Goal: Information Seeking & Learning: Learn about a topic

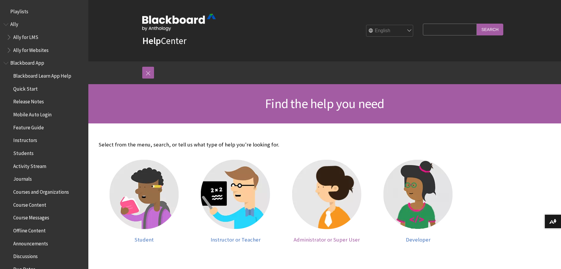
click at [330, 241] on span "Administrator or Super User" at bounding box center [327, 239] width 66 height 7
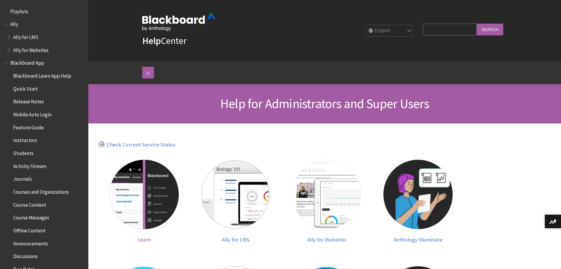
click at [147, 241] on span "Learn" at bounding box center [144, 239] width 13 height 7
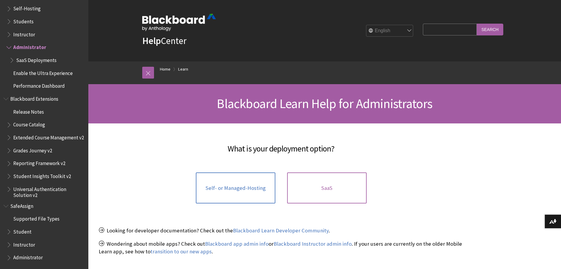
click at [329, 188] on span "SaaS" at bounding box center [327, 188] width 11 height 6
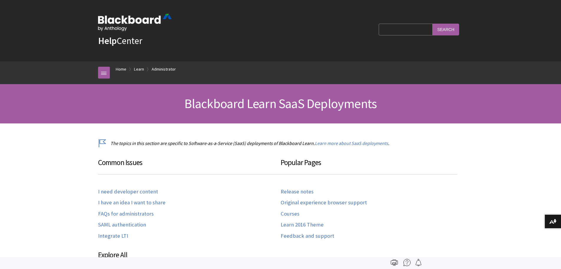
scroll to position [606, 0]
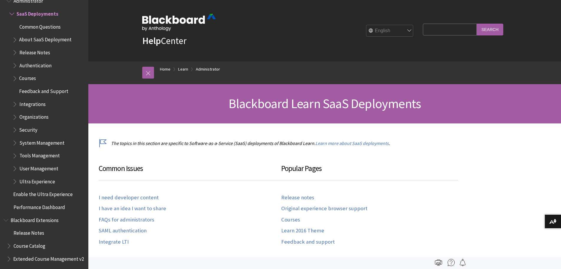
click at [424, 32] on input "Search Query" at bounding box center [450, 29] width 54 height 11
type input "dda"
click at [477, 24] on input "Search" at bounding box center [490, 29] width 27 height 11
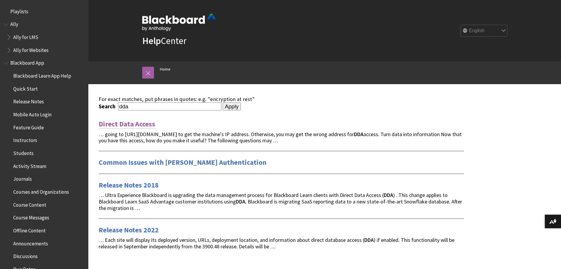
click at [122, 123] on link "Direct Data Access" at bounding box center [127, 123] width 57 height 9
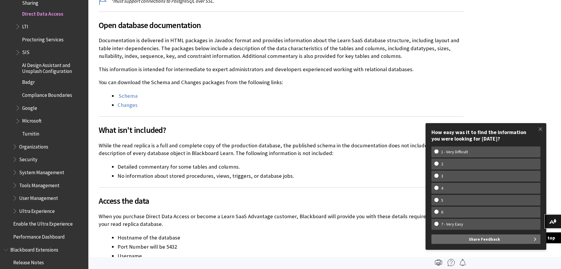
scroll to position [270, 0]
click at [132, 98] on link "Schema" at bounding box center [128, 96] width 19 height 7
